Goal: Task Accomplishment & Management: Manage account settings

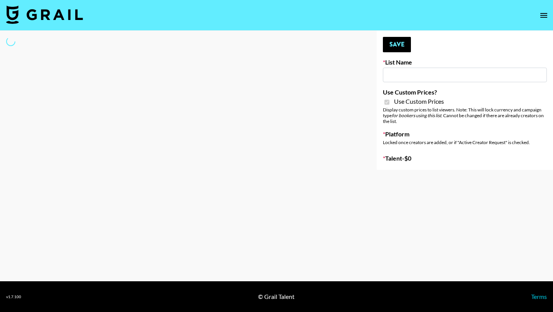
type input "Peppermayo"
checkbox input "true"
select select "Brand"
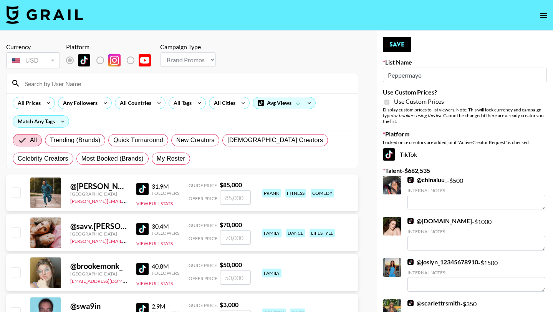
click at [76, 81] on input at bounding box center [186, 83] width 333 height 12
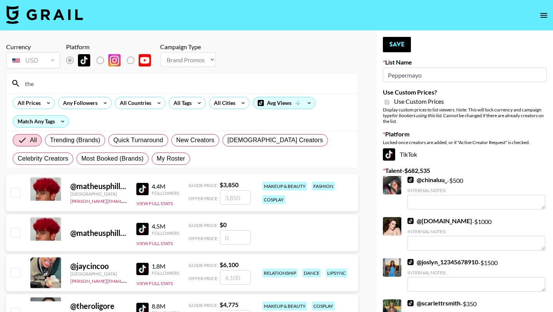
type input "thechiomabrown"
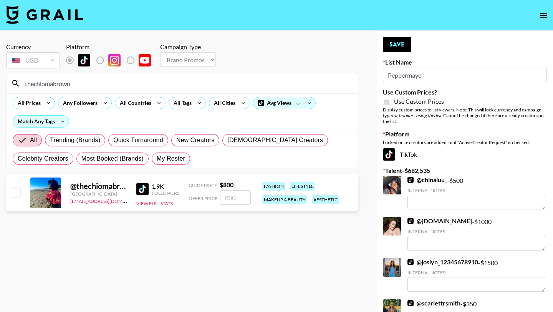
click at [17, 195] on input "checkbox" at bounding box center [15, 191] width 9 height 9
checkbox input "true"
type input "800"
click at [393, 44] on button "Save" at bounding box center [397, 44] width 28 height 15
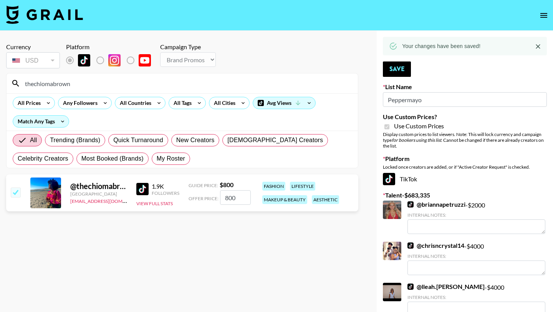
click at [96, 83] on input "thechiomabrown" at bounding box center [186, 83] width 333 height 12
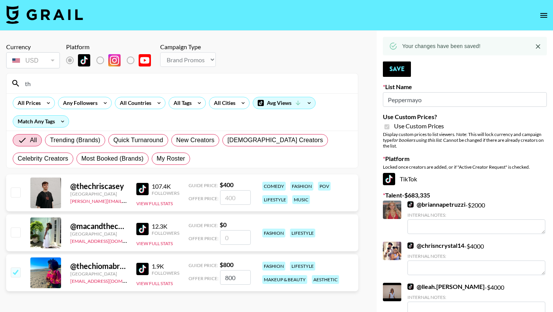
type input "t"
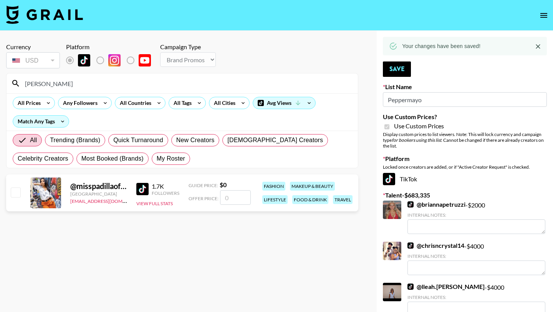
type input "[PERSON_NAME]"
click at [17, 195] on input "checkbox" at bounding box center [15, 191] width 9 height 9
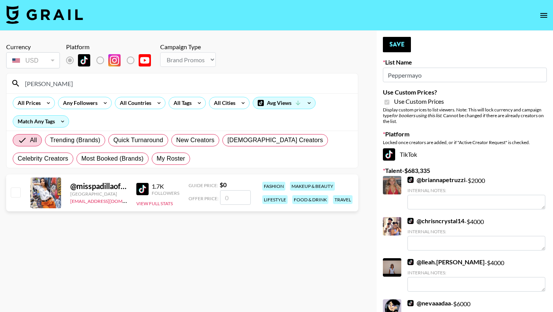
click at [232, 197] on input "number" at bounding box center [235, 197] width 31 height 15
checkbox input "true"
type input "500"
click at [400, 46] on button "Save" at bounding box center [397, 44] width 28 height 15
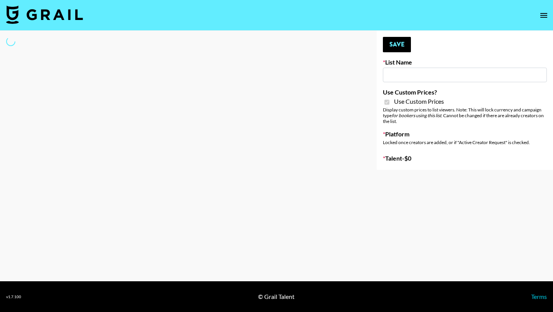
type input "Whipped US"
checkbox input "true"
select select "Brand"
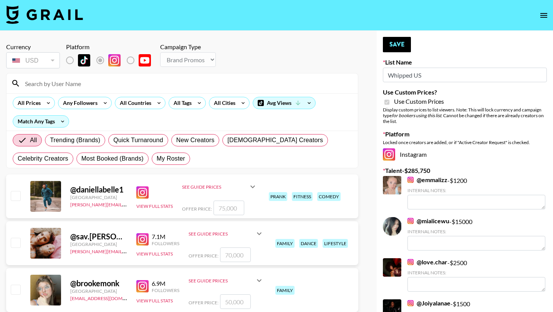
click at [181, 83] on input at bounding box center [186, 83] width 333 height 12
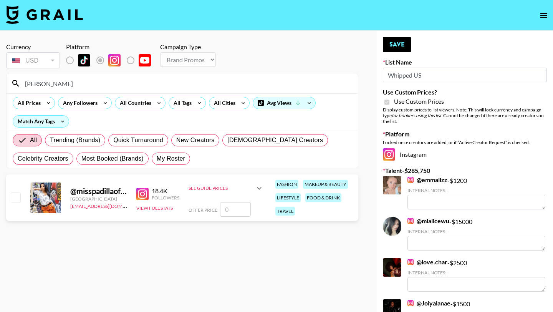
type input "[PERSON_NAME]"
click at [18, 197] on input "checkbox" at bounding box center [15, 196] width 9 height 9
checkbox input "false"
click at [222, 211] on input "number" at bounding box center [235, 209] width 31 height 15
type input "1"
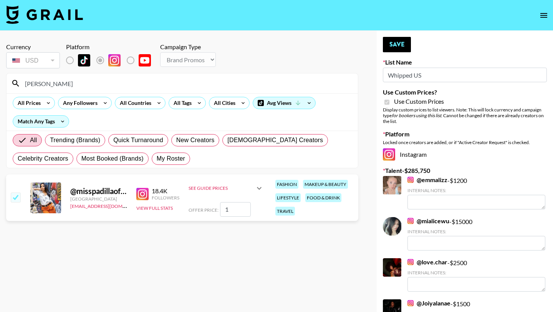
checkbox input "true"
type input "1274"
click at [398, 46] on button "Save" at bounding box center [397, 44] width 28 height 15
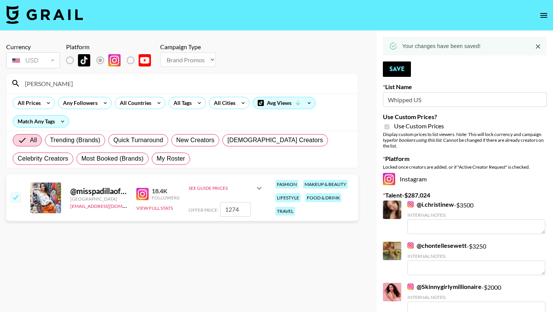
click at [517, 199] on label "Talent - $ 287,024" at bounding box center [465, 195] width 164 height 8
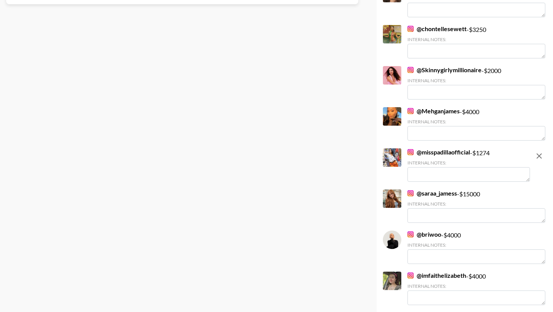
scroll to position [230, 0]
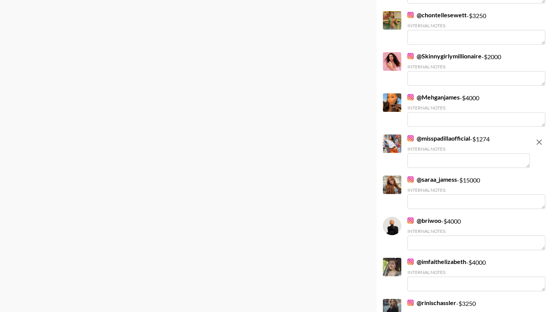
click at [485, 141] on div "@ misspadillaofficial - $ 1274 Internal Notes:" at bounding box center [468, 150] width 123 height 33
click at [485, 140] on div "@ misspadillaofficial - $ 1274 Internal Notes:" at bounding box center [468, 150] width 123 height 33
click at [537, 142] on icon "remove" at bounding box center [539, 141] width 9 height 9
checkbox input "false"
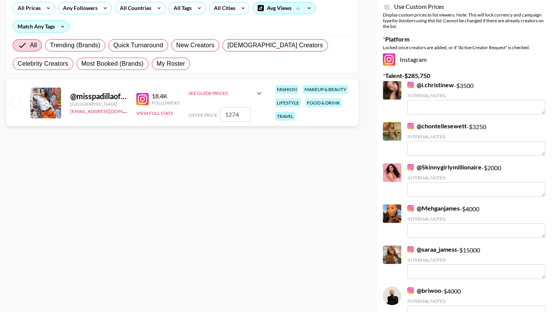
scroll to position [77, 0]
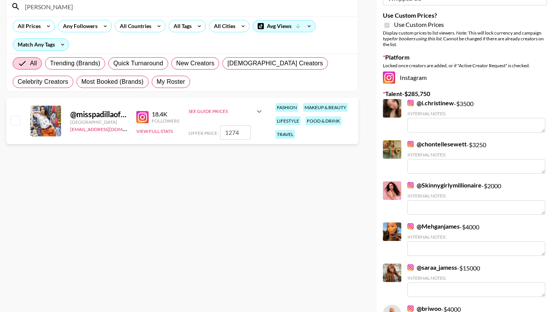
click at [242, 136] on input "1274" at bounding box center [235, 132] width 31 height 15
type input "127"
checkbox input "true"
type input "1"
checkbox input "false"
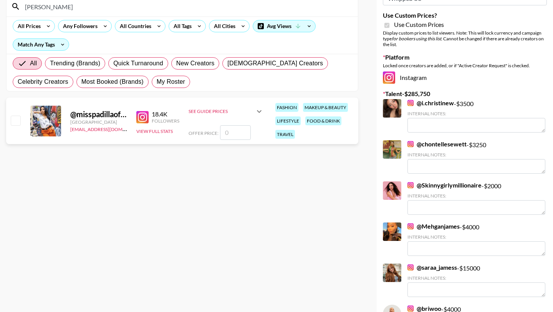
checkbox input "true"
type input "3822"
click at [542, 73] on div "Instagram" at bounding box center [465, 77] width 164 height 12
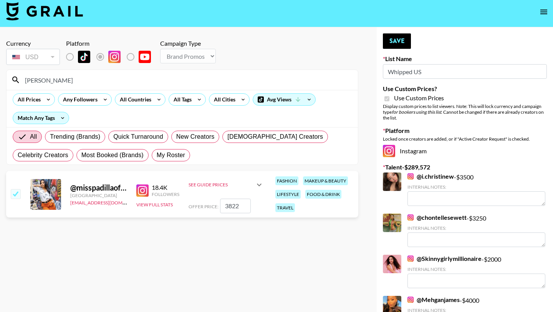
scroll to position [0, 0]
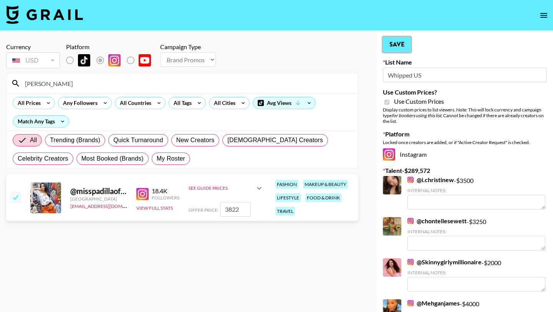
click at [402, 51] on button "Save" at bounding box center [397, 44] width 28 height 15
